Goal: Task Accomplishment & Management: Manage account settings

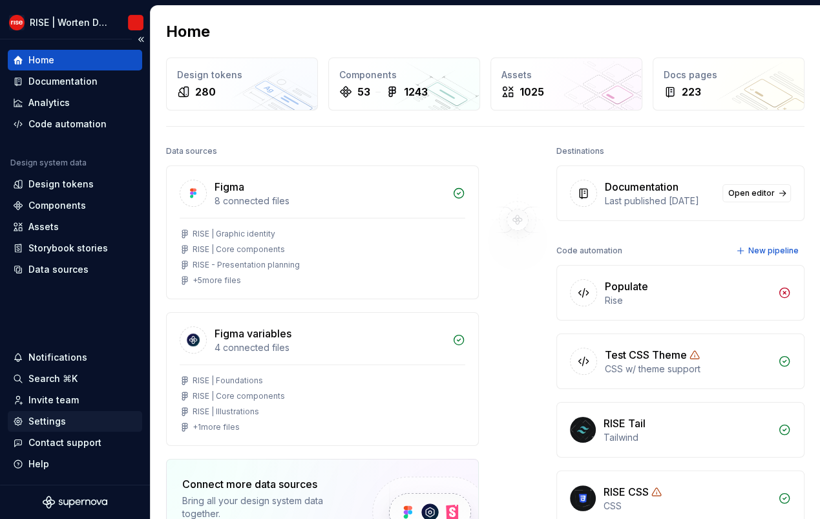
click at [48, 424] on div "Settings" at bounding box center [46, 421] width 37 height 13
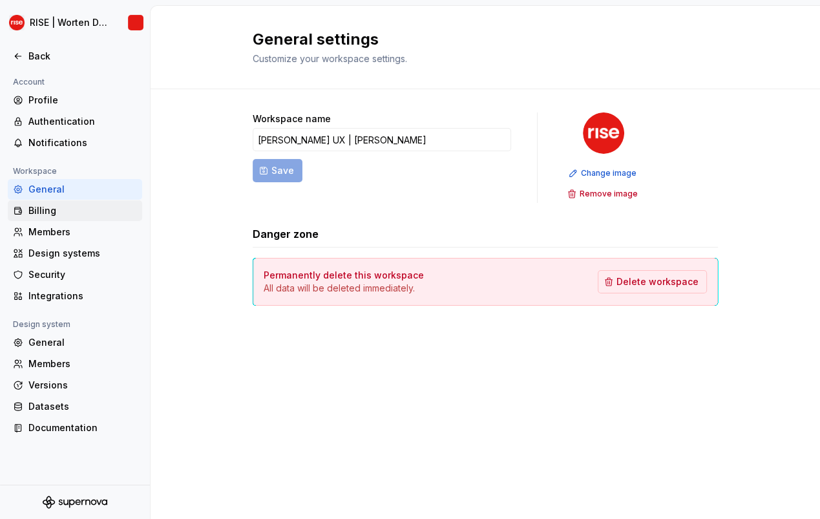
click at [49, 211] on div "Billing" at bounding box center [82, 210] width 109 height 13
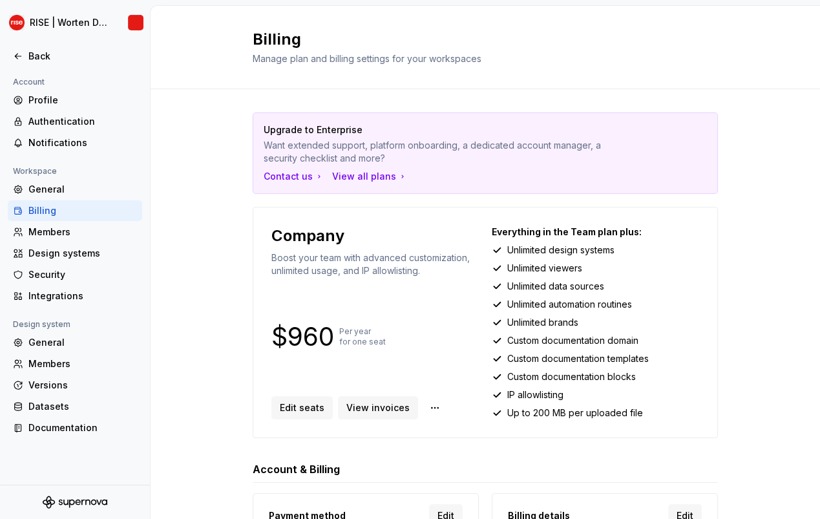
click at [722, 225] on div "Upgrade to Enterprise Want extended support, platform onboarding, a dedicated a…" at bounding box center [485, 364] width 669 height 551
